Goal: Task Accomplishment & Management: Complete application form

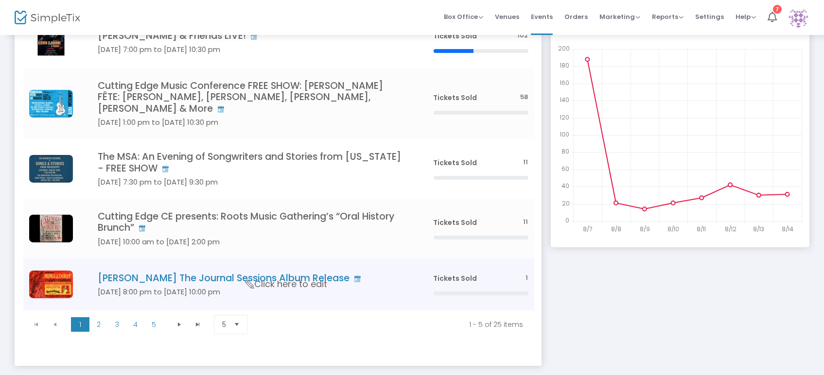
scroll to position [152, 0]
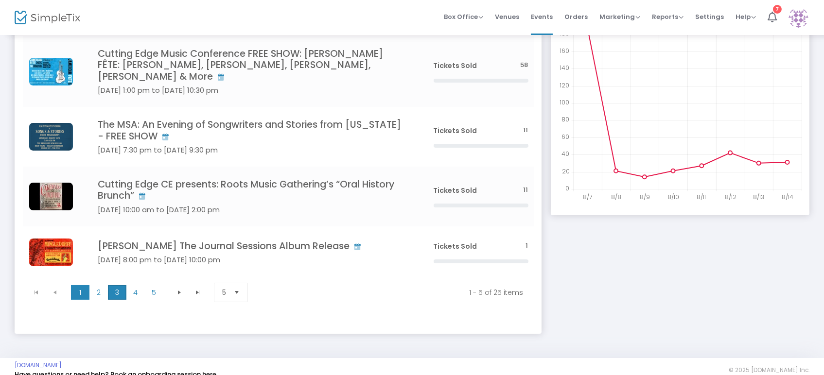
click at [120, 286] on span "3" at bounding box center [117, 293] width 18 height 15
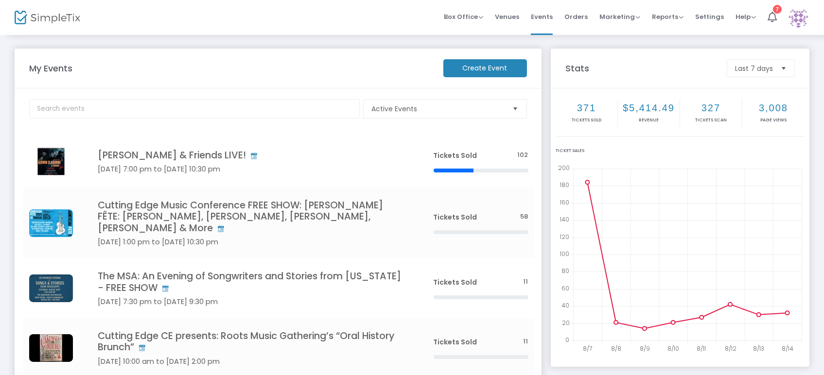
click at [470, 68] on m-button "Create Event" at bounding box center [486, 68] width 84 height 18
